Goal: Transaction & Acquisition: Purchase product/service

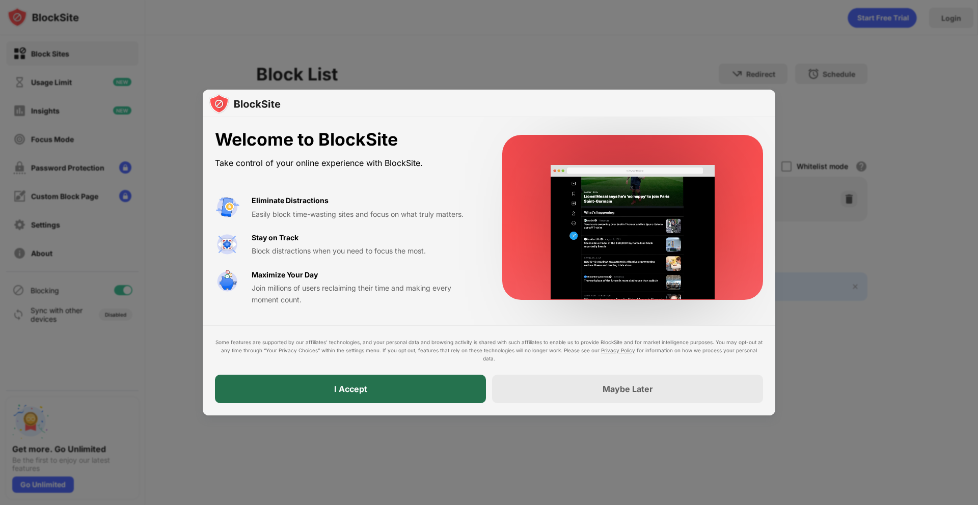
click at [289, 401] on div "I Accept" at bounding box center [350, 389] width 271 height 29
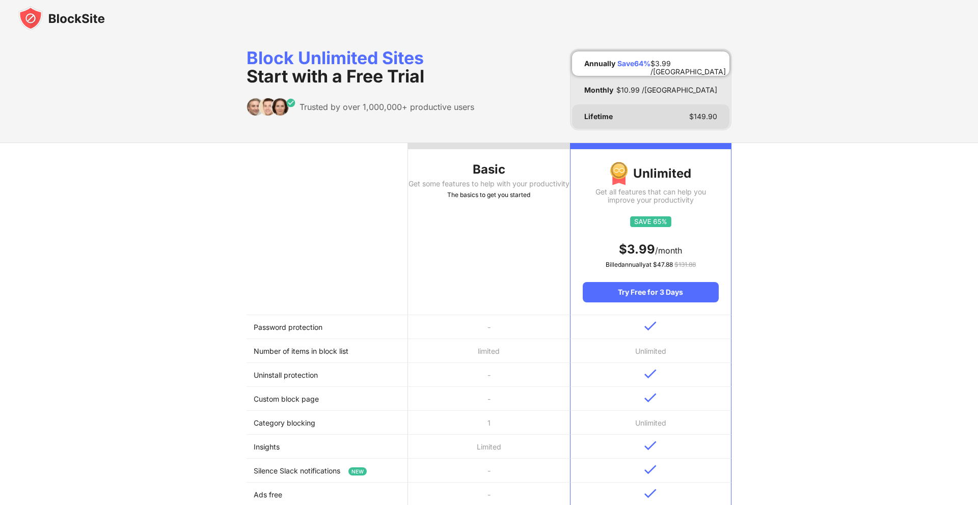
click at [668, 118] on div "Lifetime $ 149.90" at bounding box center [650, 116] width 157 height 24
